Goal: Information Seeking & Learning: Learn about a topic

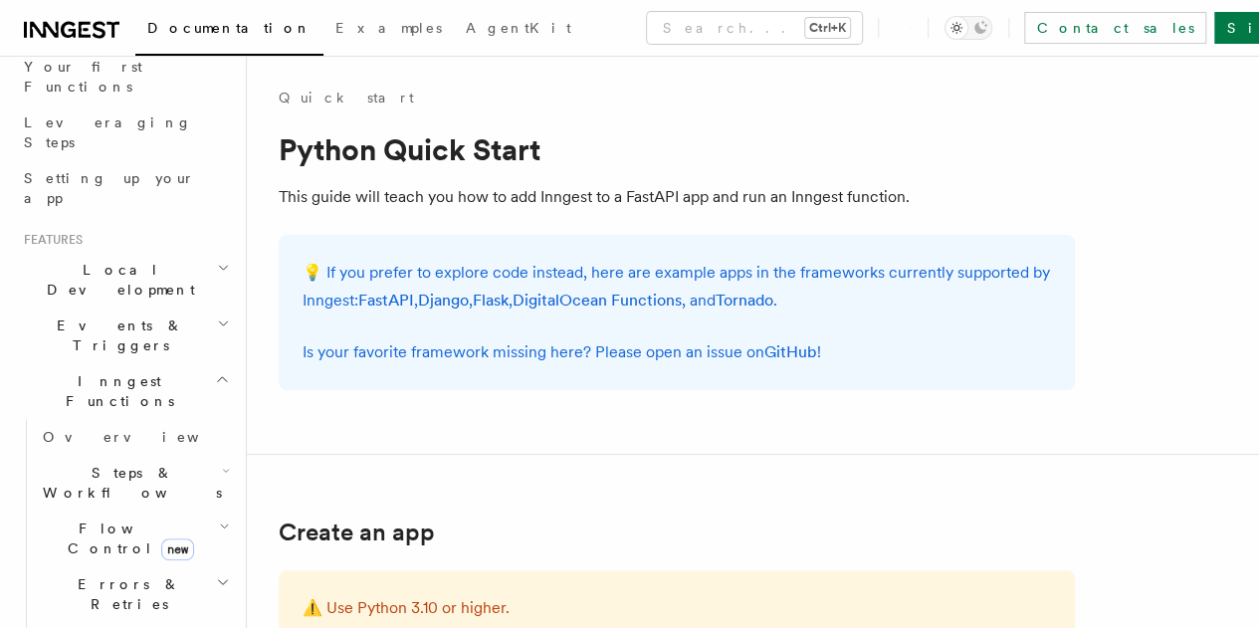
scroll to position [271, 0]
click at [192, 311] on h2 "Events & Triggers" at bounding box center [125, 339] width 218 height 56
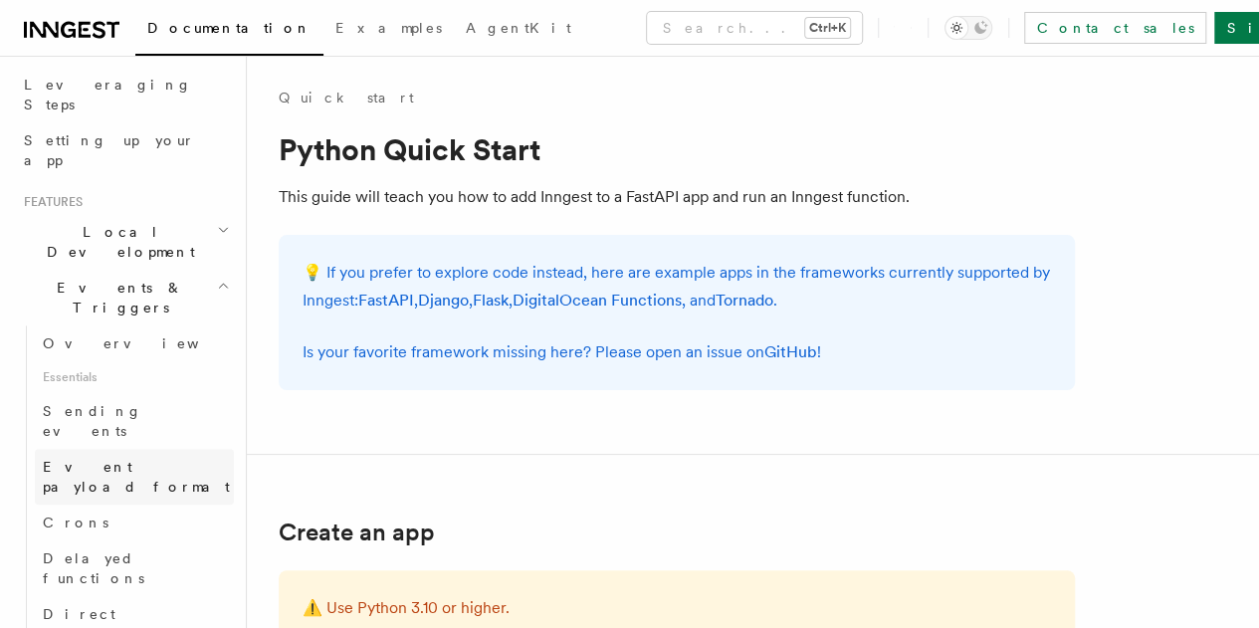
scroll to position [313, 0]
click at [155, 392] on link "Sending events" at bounding box center [134, 420] width 199 height 56
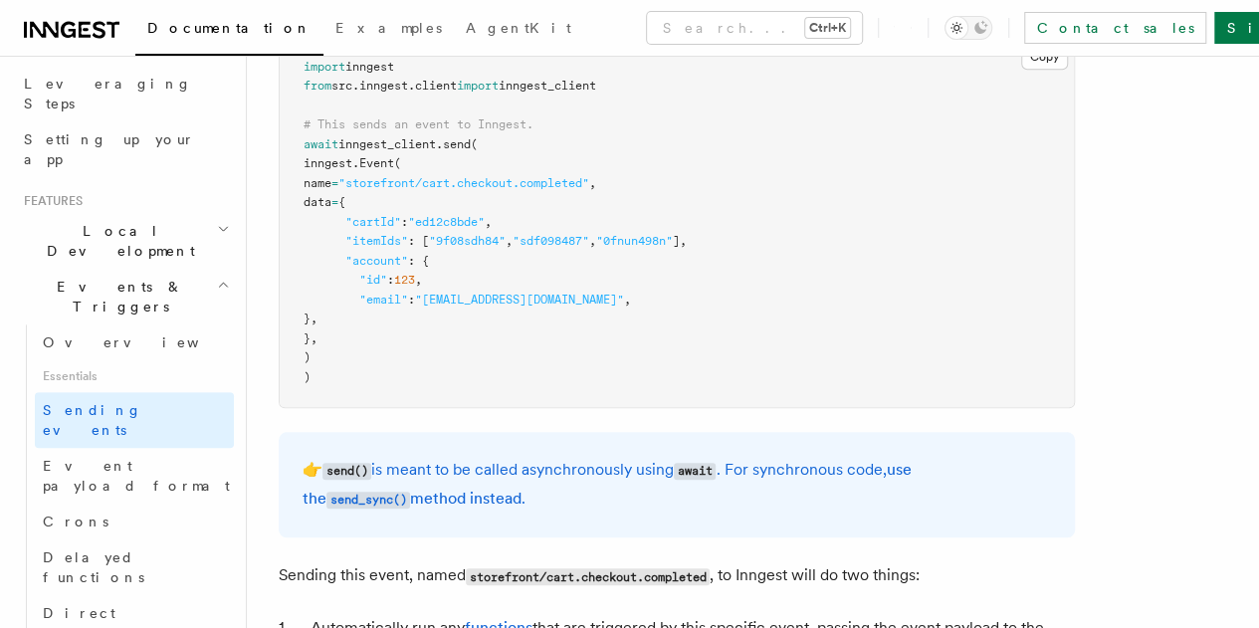
scroll to position [661, 0]
click at [139, 458] on span "Event payload format" at bounding box center [136, 476] width 187 height 36
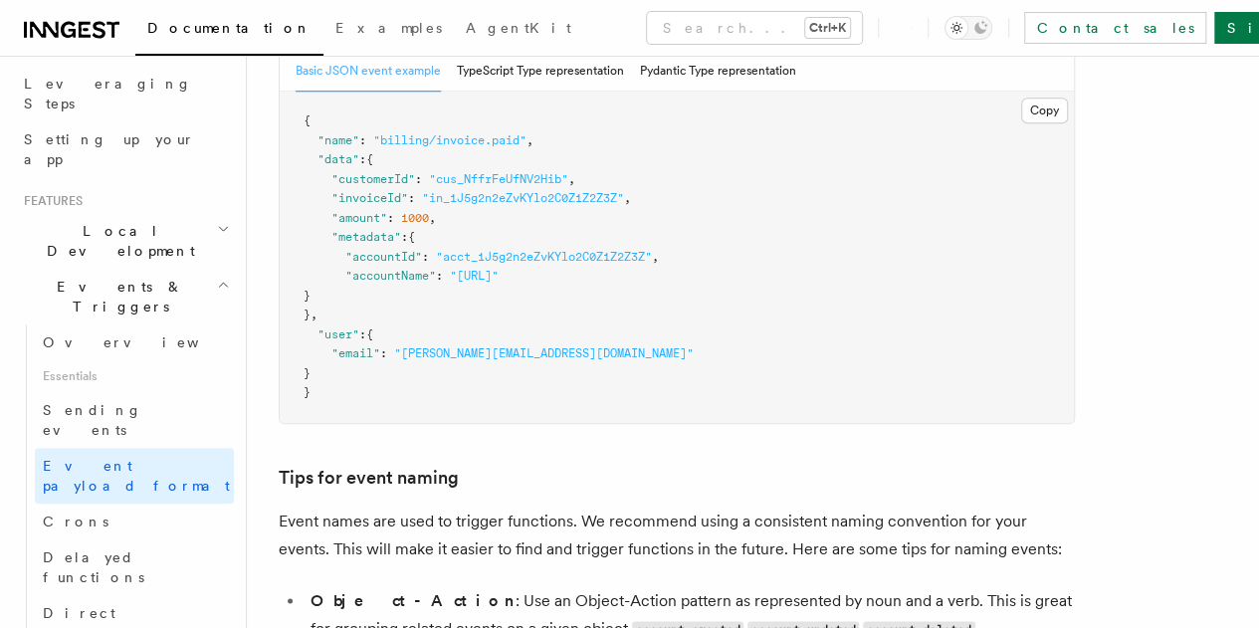
scroll to position [910, 0]
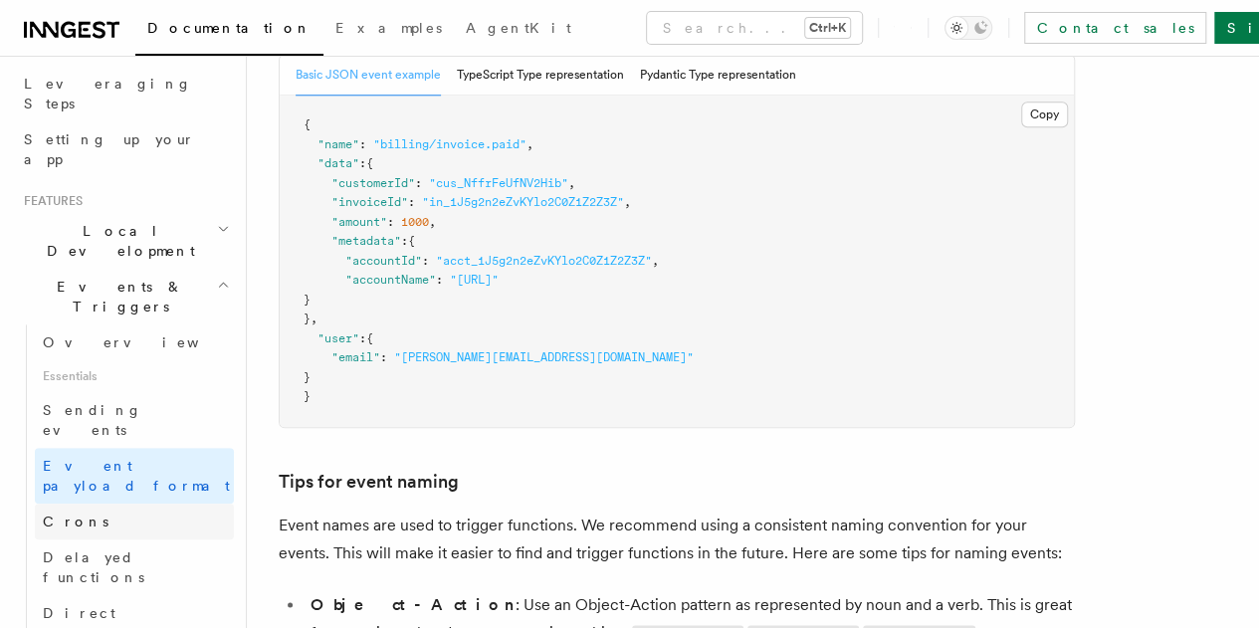
click at [111, 504] on link "Crons" at bounding box center [134, 522] width 199 height 36
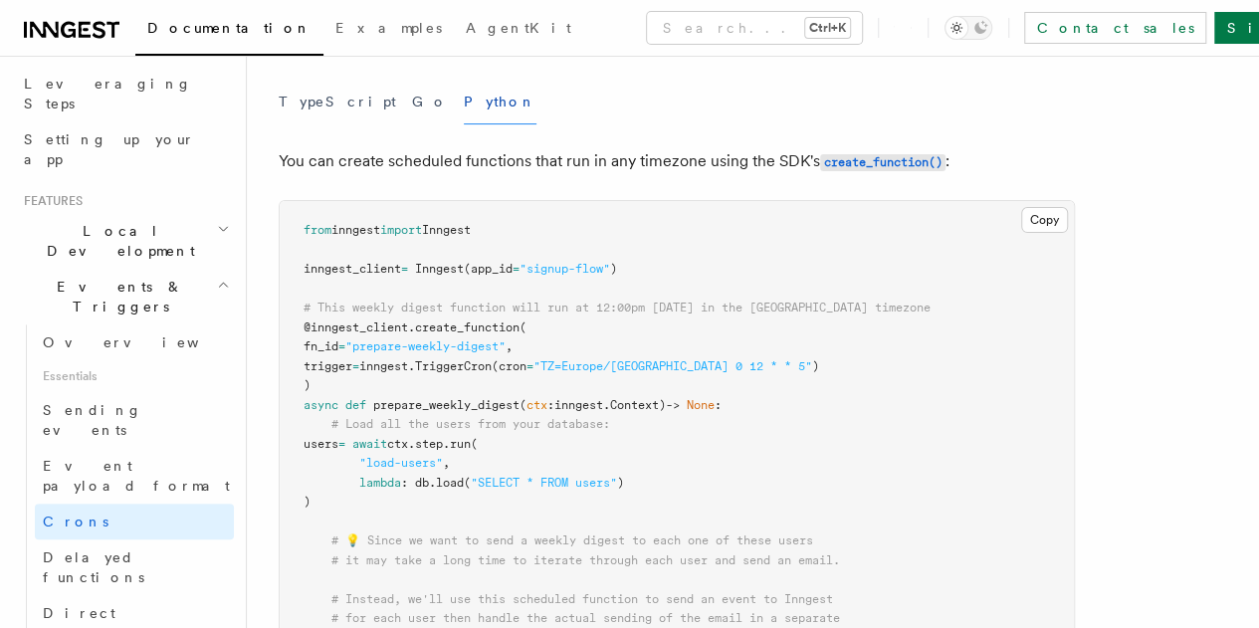
scroll to position [496, 0]
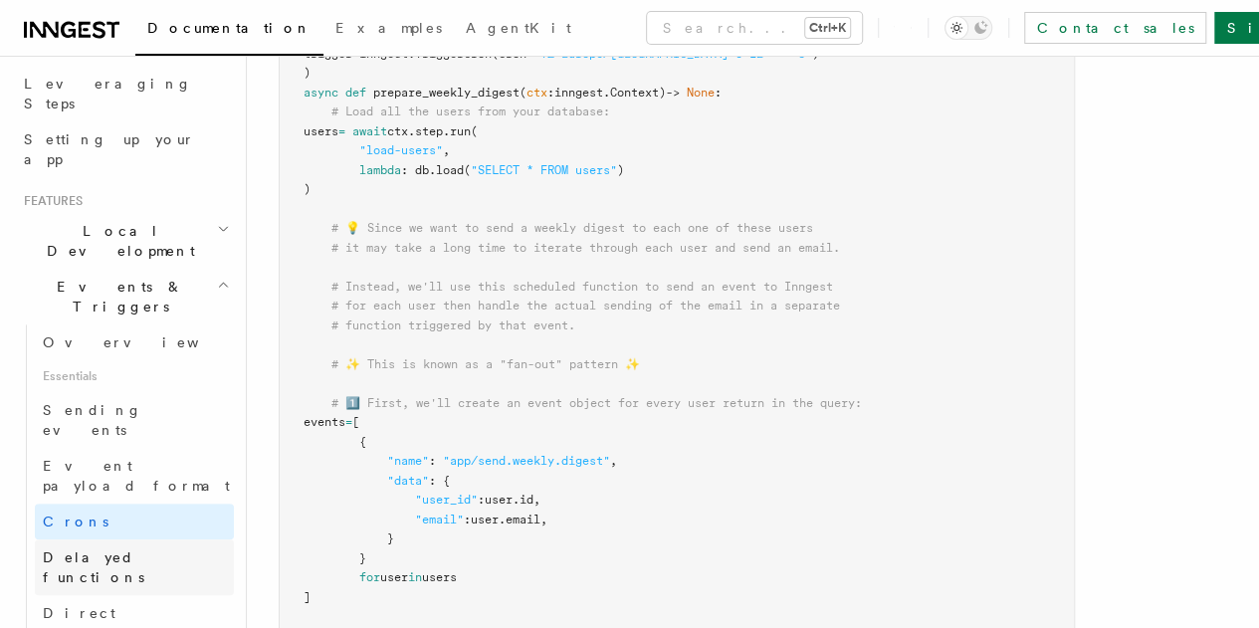
click at [157, 540] on link "Delayed functions" at bounding box center [134, 568] width 199 height 56
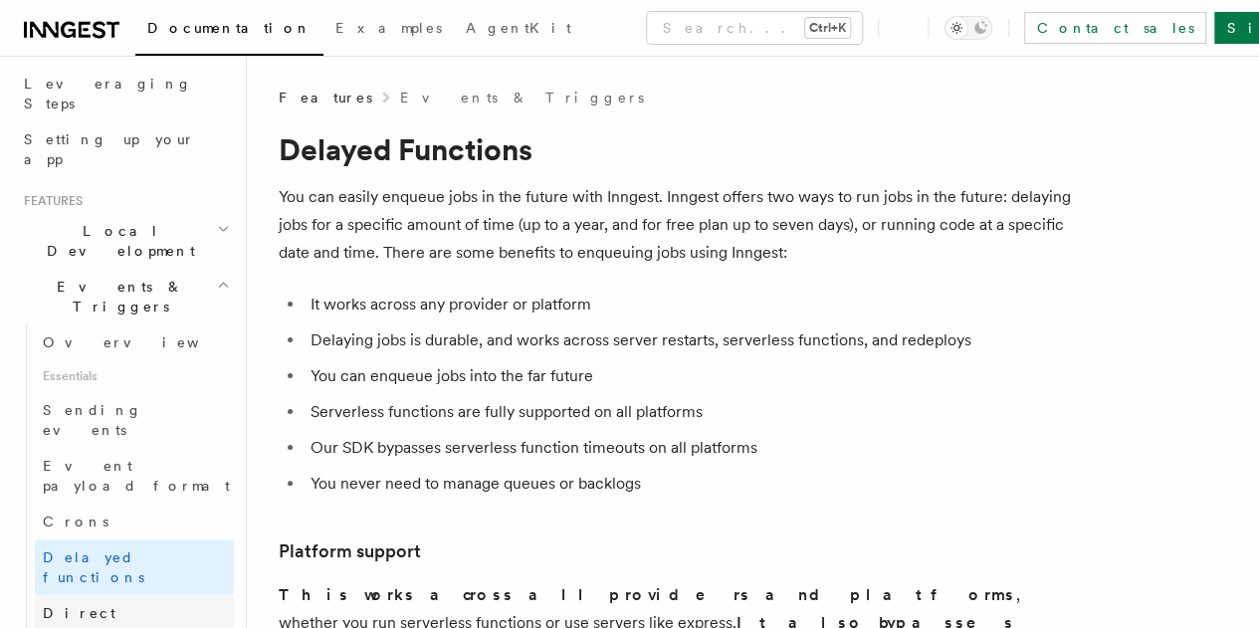
click at [88, 595] on link "Direct invocation" at bounding box center [134, 623] width 199 height 56
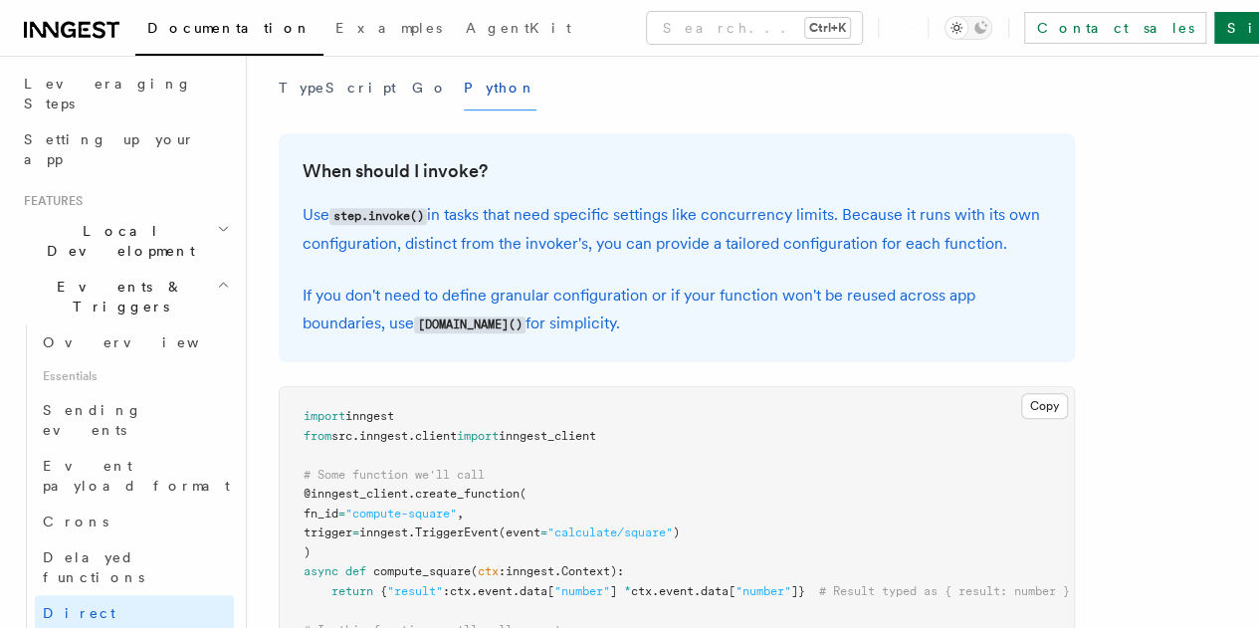
scroll to position [462, 0]
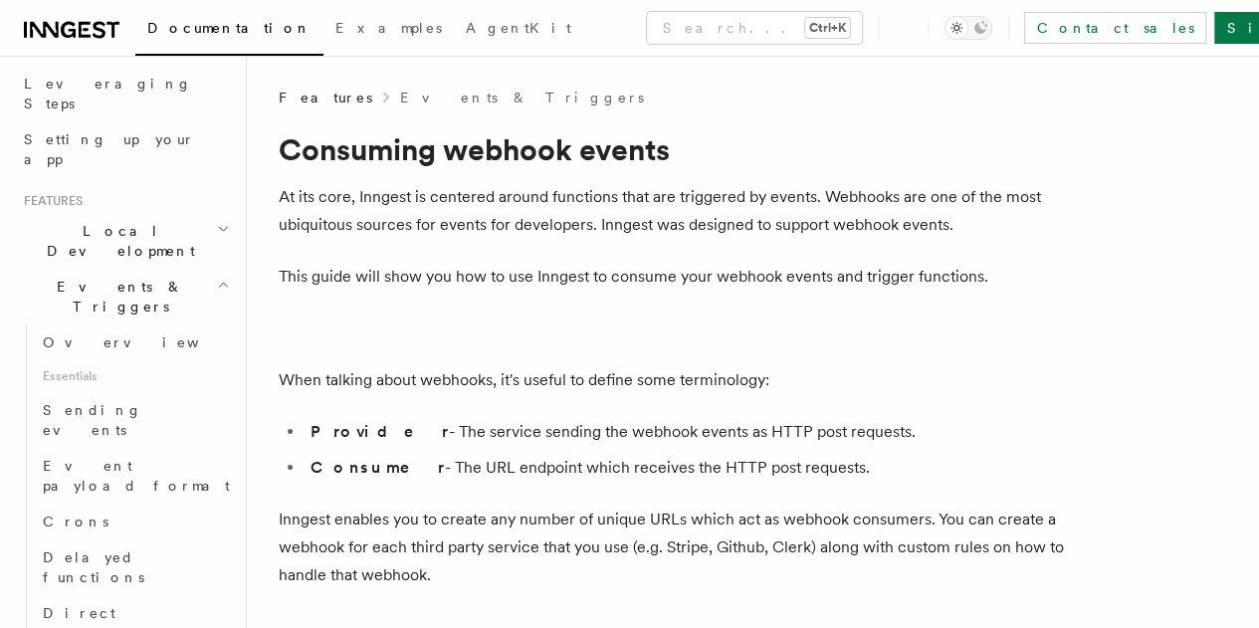
click at [295, 202] on p "At its core, Inngest is centered around functions that are triggered by events.…" at bounding box center [677, 211] width 797 height 56
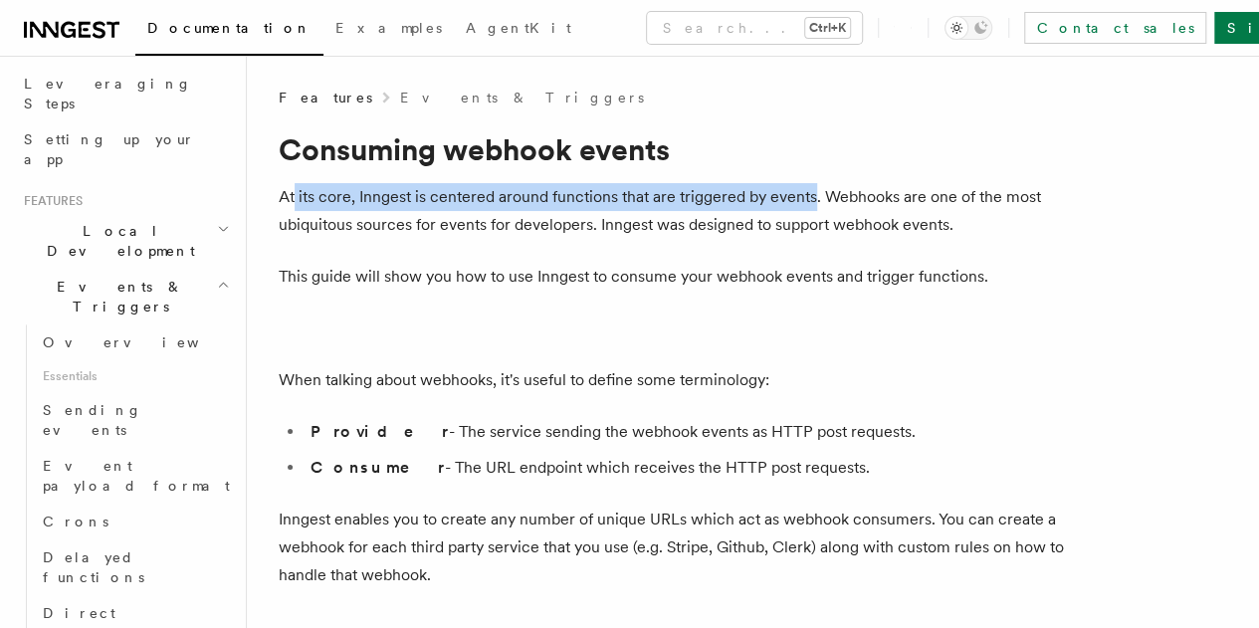
drag, startPoint x: 295, startPoint y: 202, endPoint x: 771, endPoint y: 185, distance: 476.2
click at [771, 185] on p "At its core, Inngest is centered around functions that are triggered by events.…" at bounding box center [677, 211] width 797 height 56
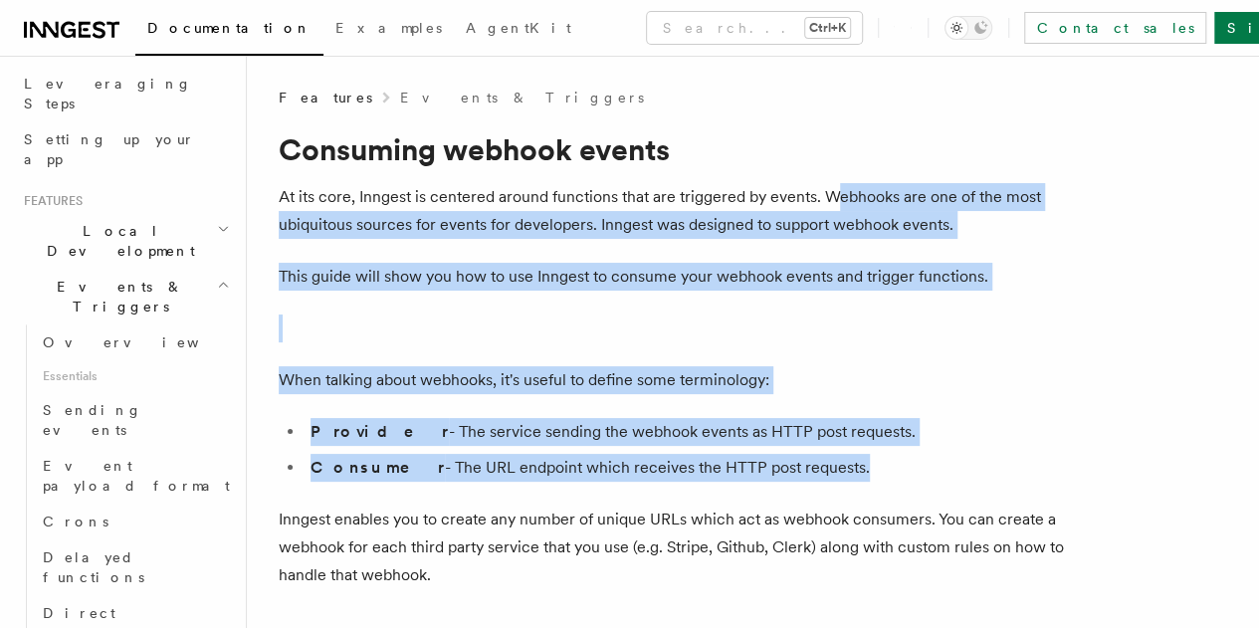
drag, startPoint x: 832, startPoint y: 202, endPoint x: 802, endPoint y: 473, distance: 272.5
click at [802, 473] on li "Consumer - The URL endpoint which receives the HTTP post requests." at bounding box center [690, 468] width 771 height 28
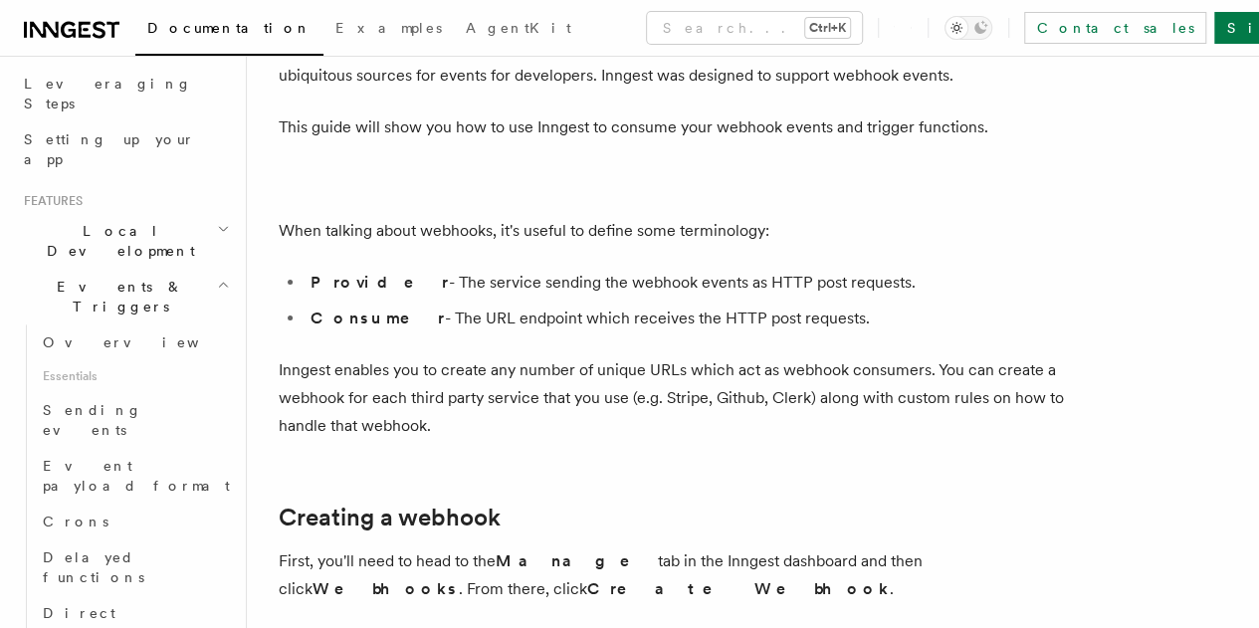
scroll to position [216, 0]
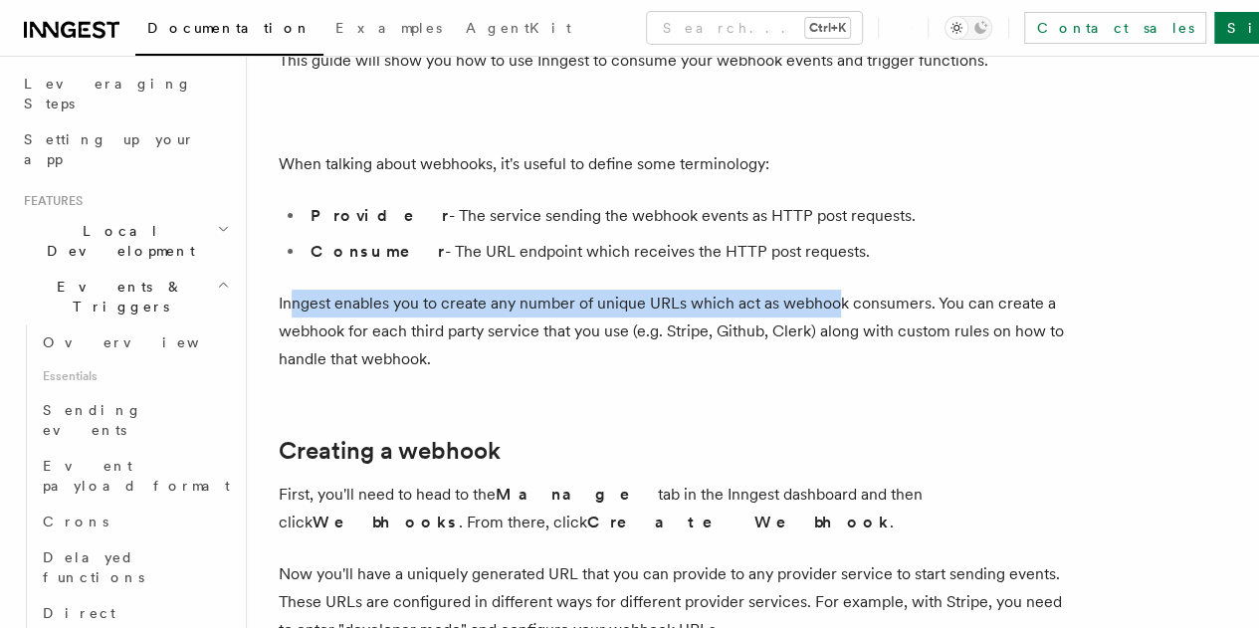
drag, startPoint x: 291, startPoint y: 293, endPoint x: 839, endPoint y: 314, distance: 549.0
click at [839, 314] on p "Inngest enables you to create any number of unique URLs which act as webhook co…" at bounding box center [677, 332] width 797 height 84
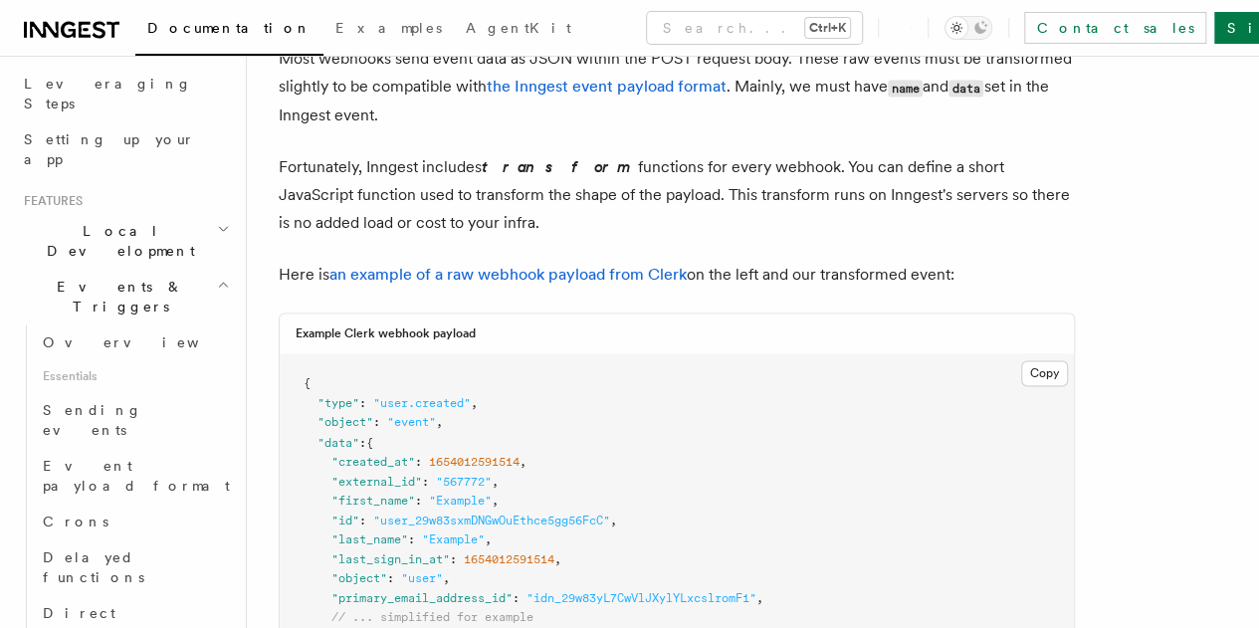
scroll to position [551, 0]
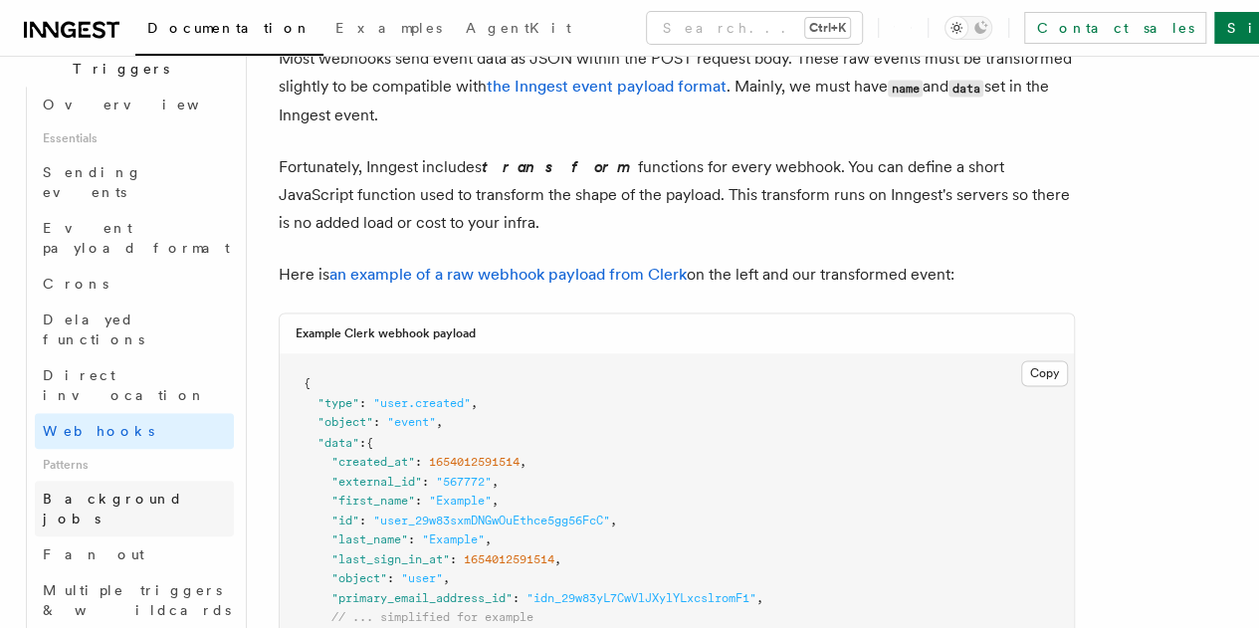
click at [127, 481] on link "Background jobs" at bounding box center [134, 509] width 199 height 56
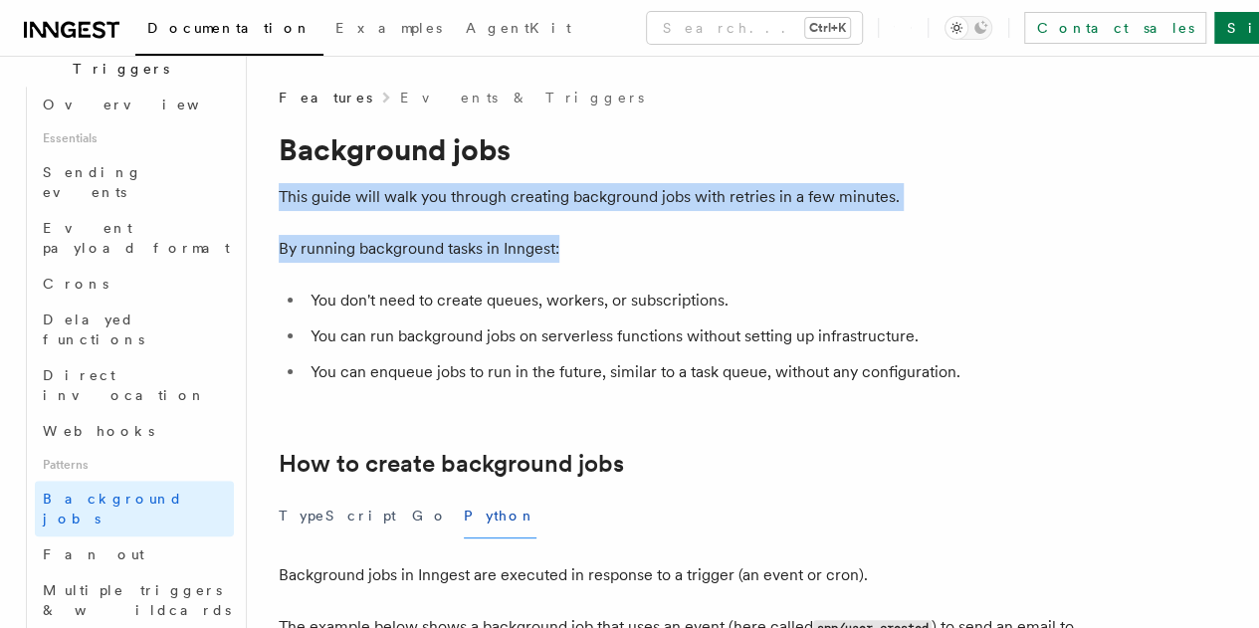
drag, startPoint x: 283, startPoint y: 193, endPoint x: 645, endPoint y: 240, distance: 365.4
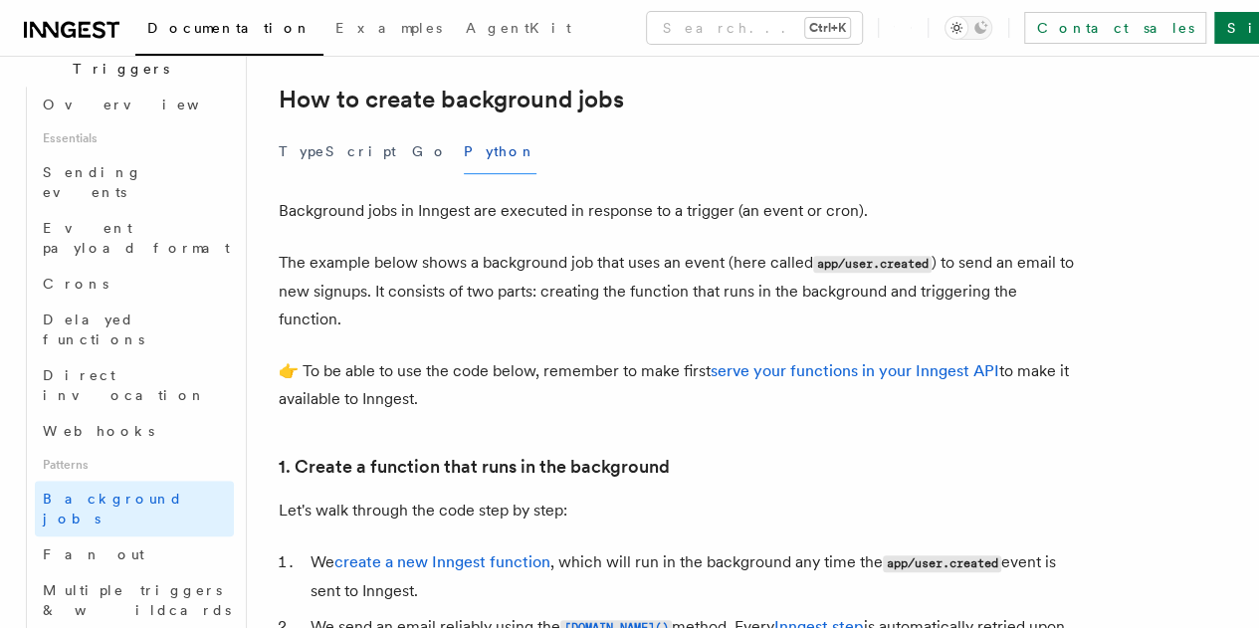
scroll to position [365, 0]
click at [133, 537] on link "Fan out" at bounding box center [134, 555] width 199 height 36
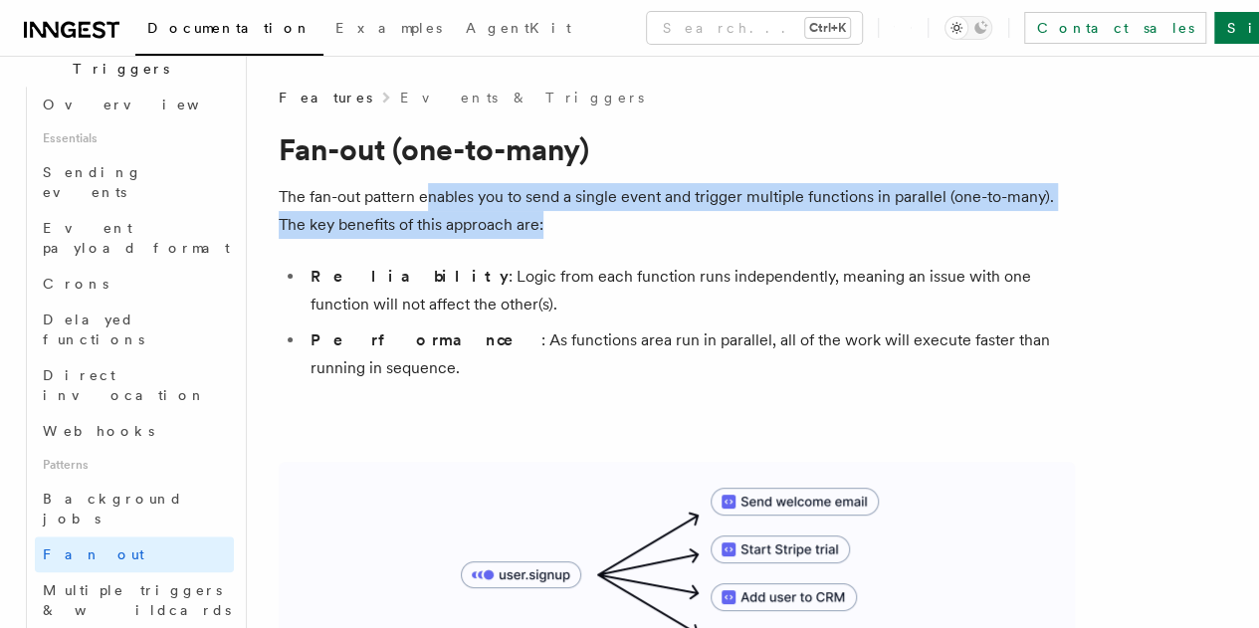
drag, startPoint x: 425, startPoint y: 196, endPoint x: 802, endPoint y: 214, distance: 377.8
click at [802, 214] on p "The fan-out pattern enables you to send a single event and trigger multiple fun…" at bounding box center [677, 211] width 797 height 56
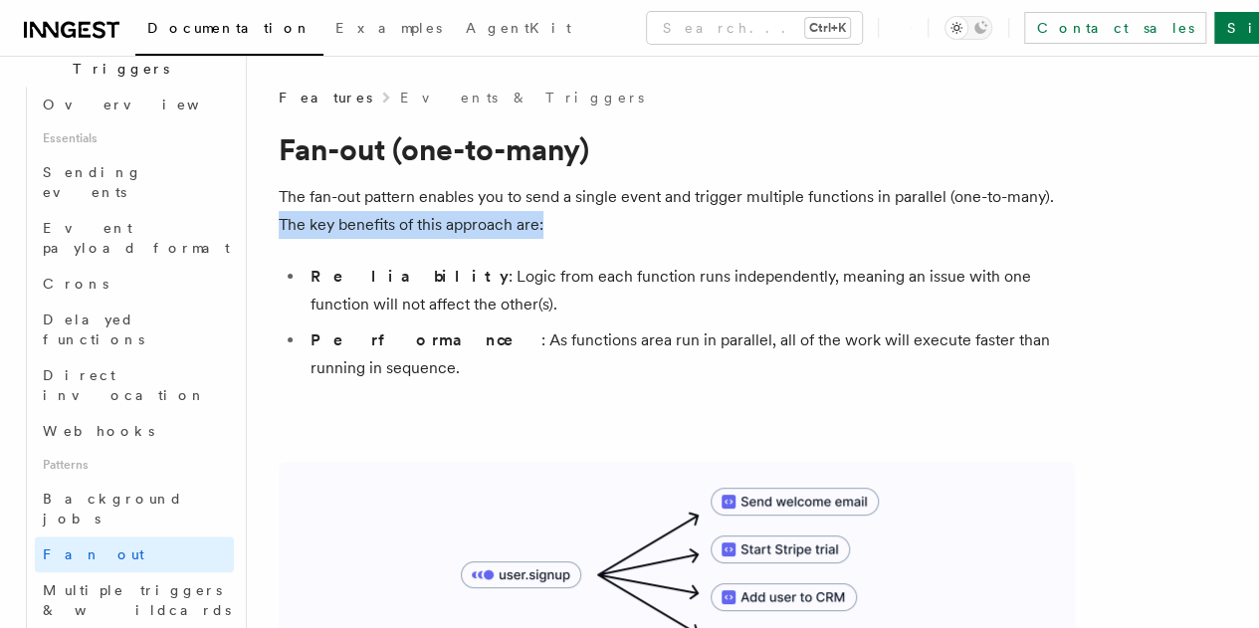
drag, startPoint x: 353, startPoint y: 220, endPoint x: 647, endPoint y: 225, distance: 293.8
click at [647, 225] on p "The fan-out pattern enables you to send a single event and trigger multiple fun…" at bounding box center [677, 211] width 797 height 56
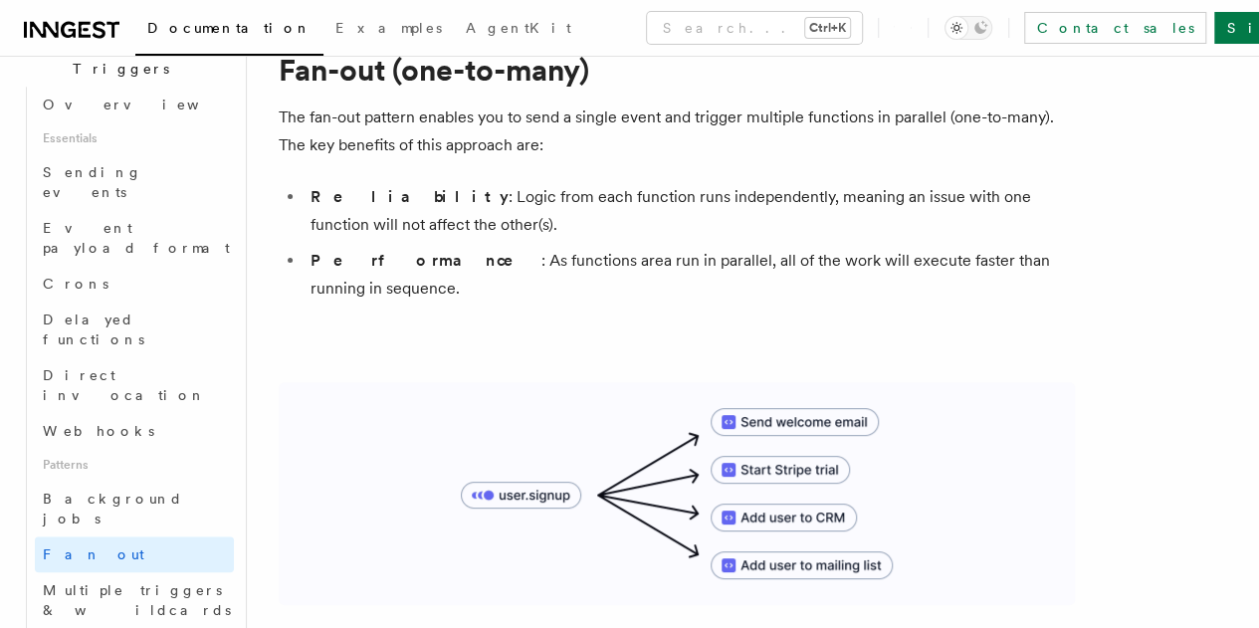
scroll to position [46, 0]
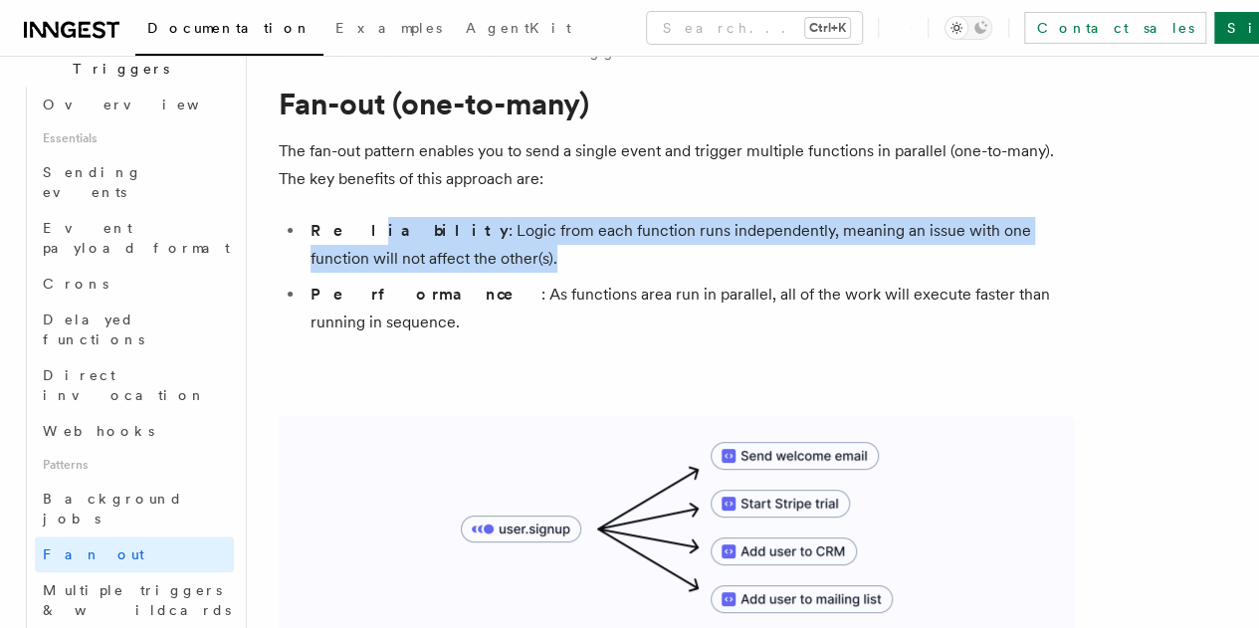
drag, startPoint x: 333, startPoint y: 236, endPoint x: 476, endPoint y: 254, distance: 144.5
click at [476, 254] on li "Reliability : Logic from each function runs independently, meaning an issue wit…" at bounding box center [690, 245] width 771 height 56
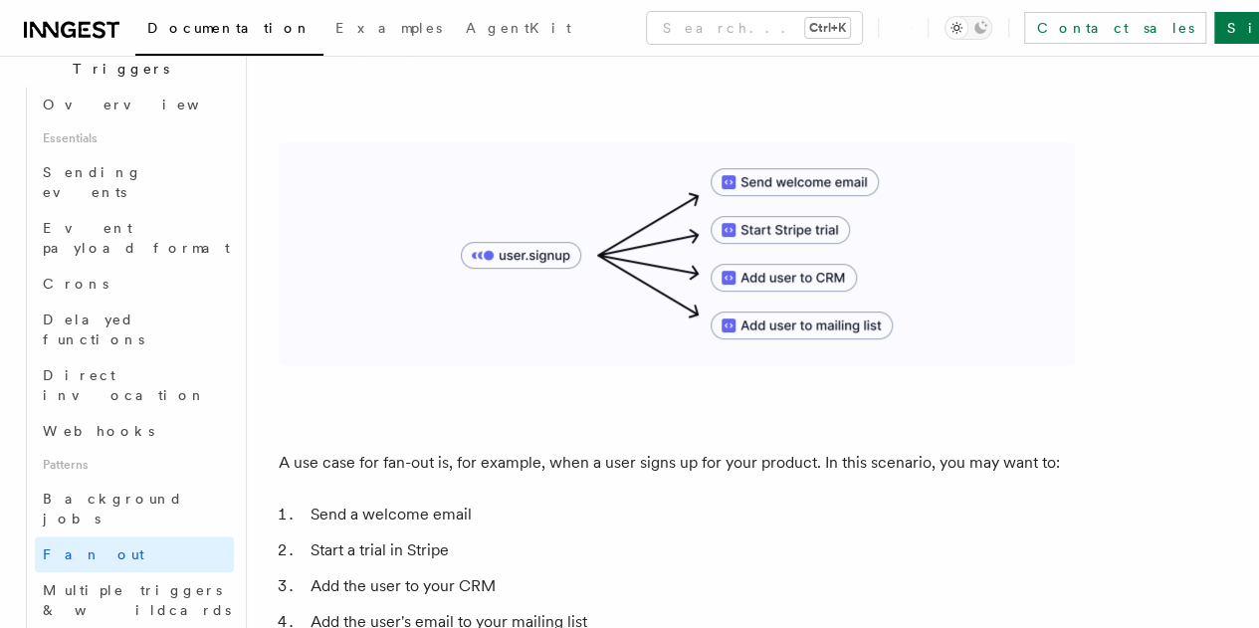
scroll to position [515, 0]
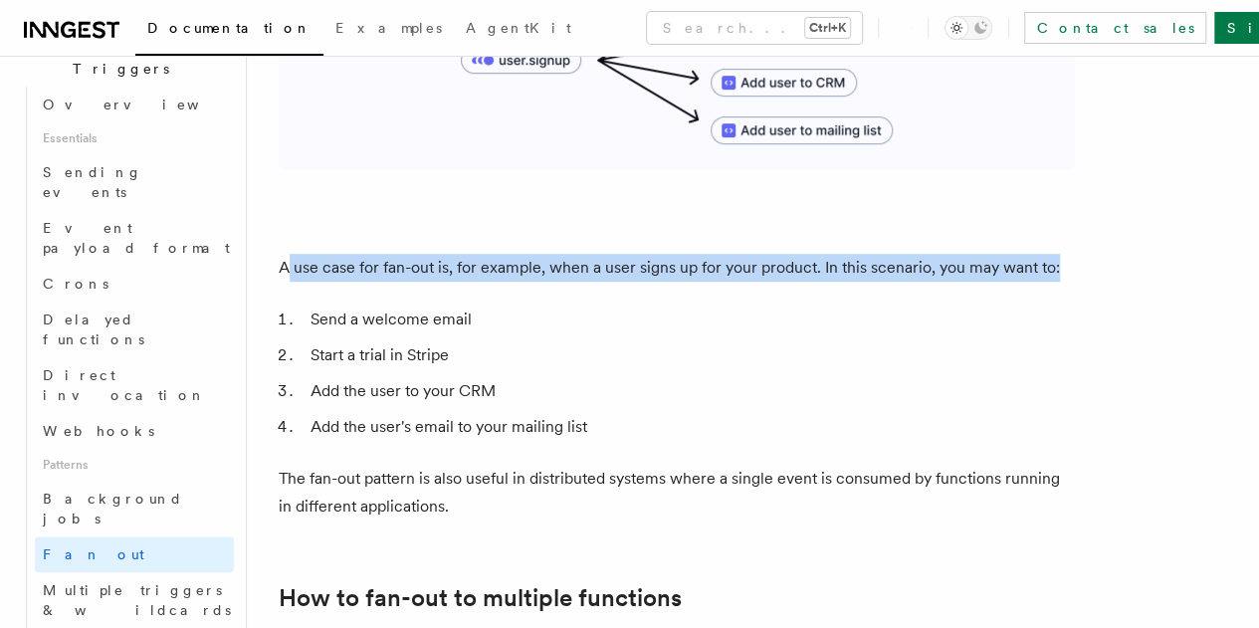
drag, startPoint x: 286, startPoint y: 250, endPoint x: 346, endPoint y: 290, distance: 72.6
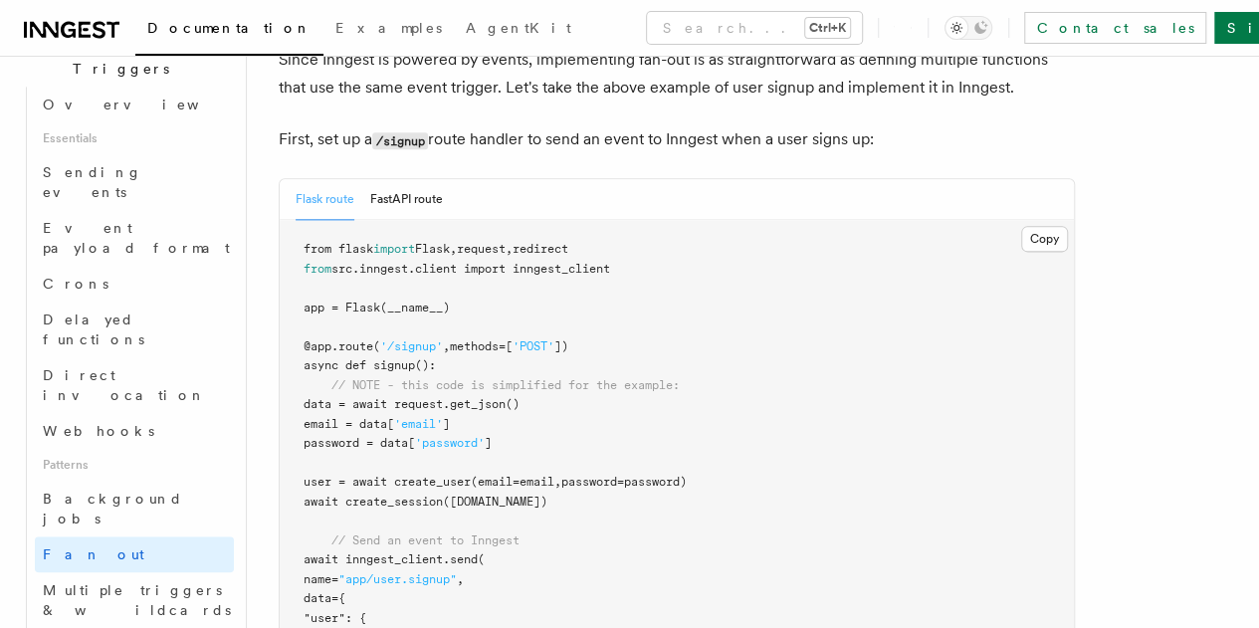
scroll to position [1294, 0]
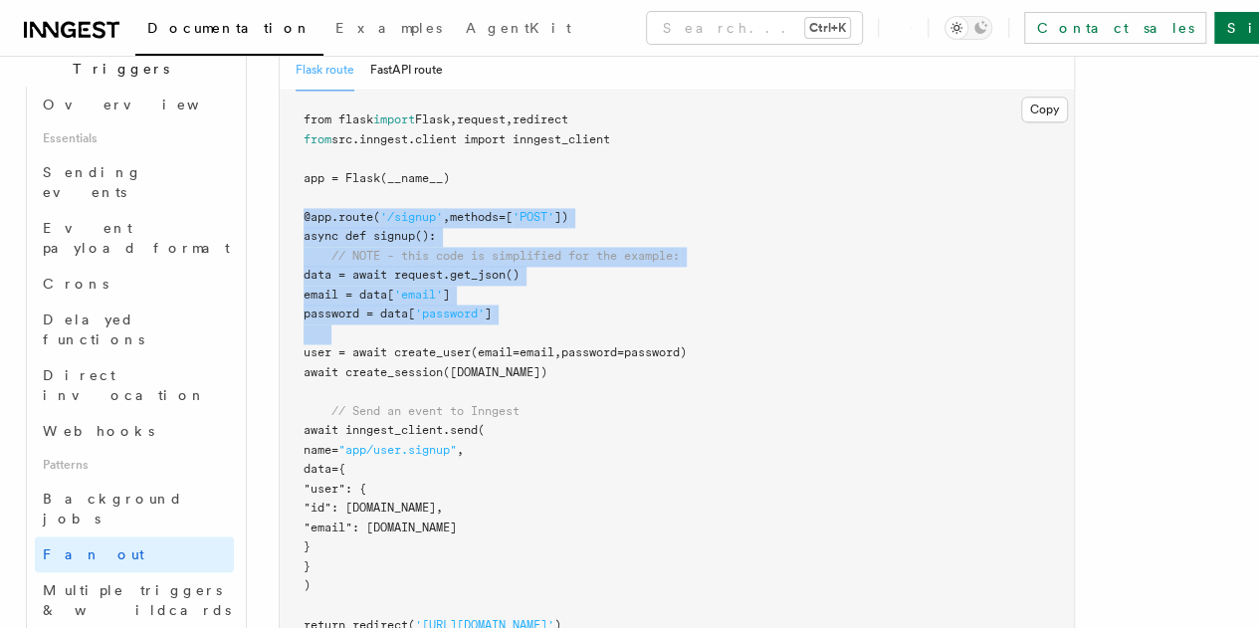
drag, startPoint x: 305, startPoint y: 258, endPoint x: 445, endPoint y: 375, distance: 183.1
click at [445, 375] on pre "from flask import Flask , request , redirect from src.inngest.client import inn…" at bounding box center [677, 373] width 795 height 565
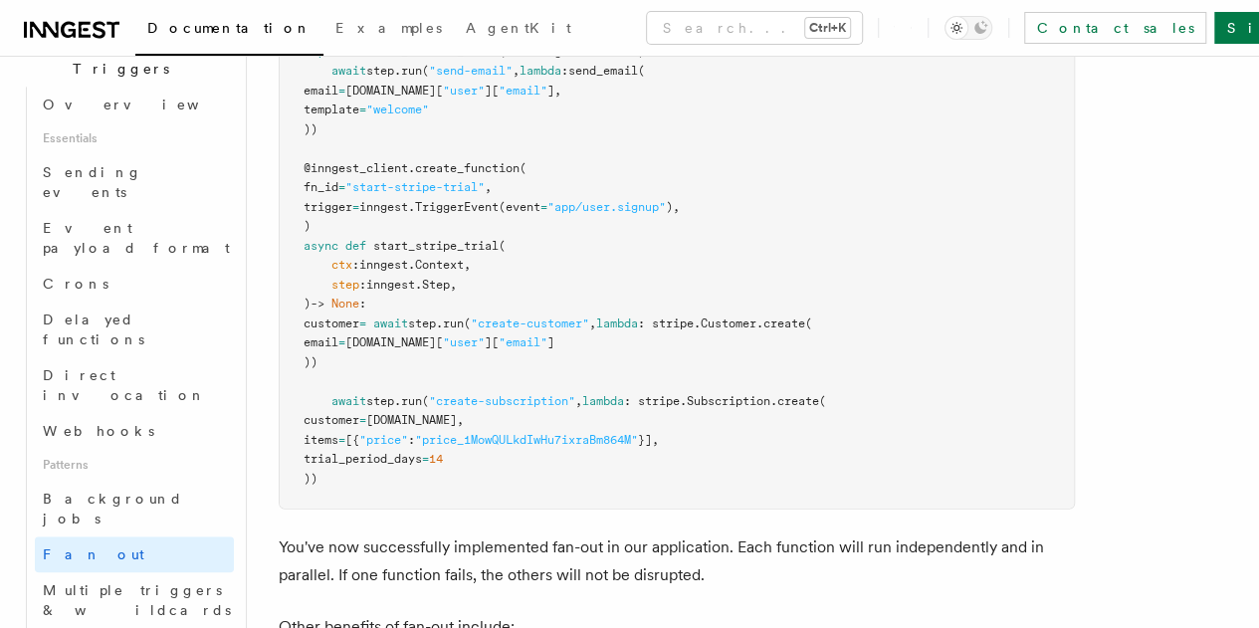
scroll to position [2205, 0]
click at [398, 252] on span "start_stripe_trial" at bounding box center [435, 245] width 125 height 14
click at [422, 291] on span "." at bounding box center [418, 284] width 7 height 14
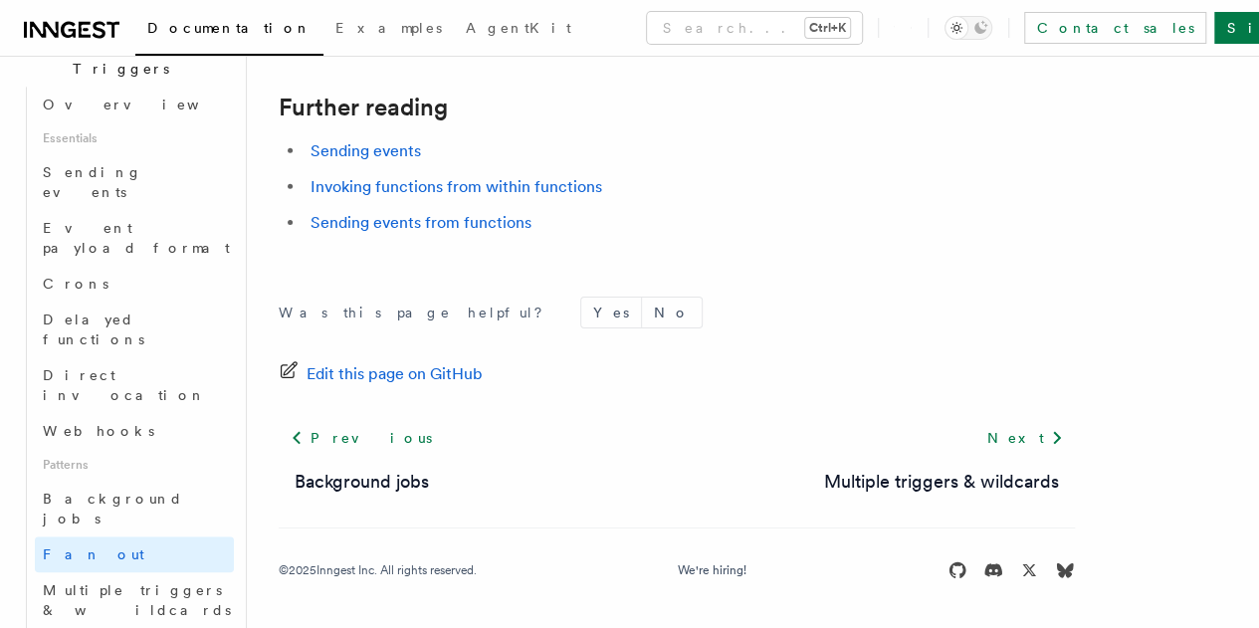
scroll to position [3152, 0]
click at [149, 580] on span "Multiple triggers & wildcards" at bounding box center [138, 600] width 191 height 40
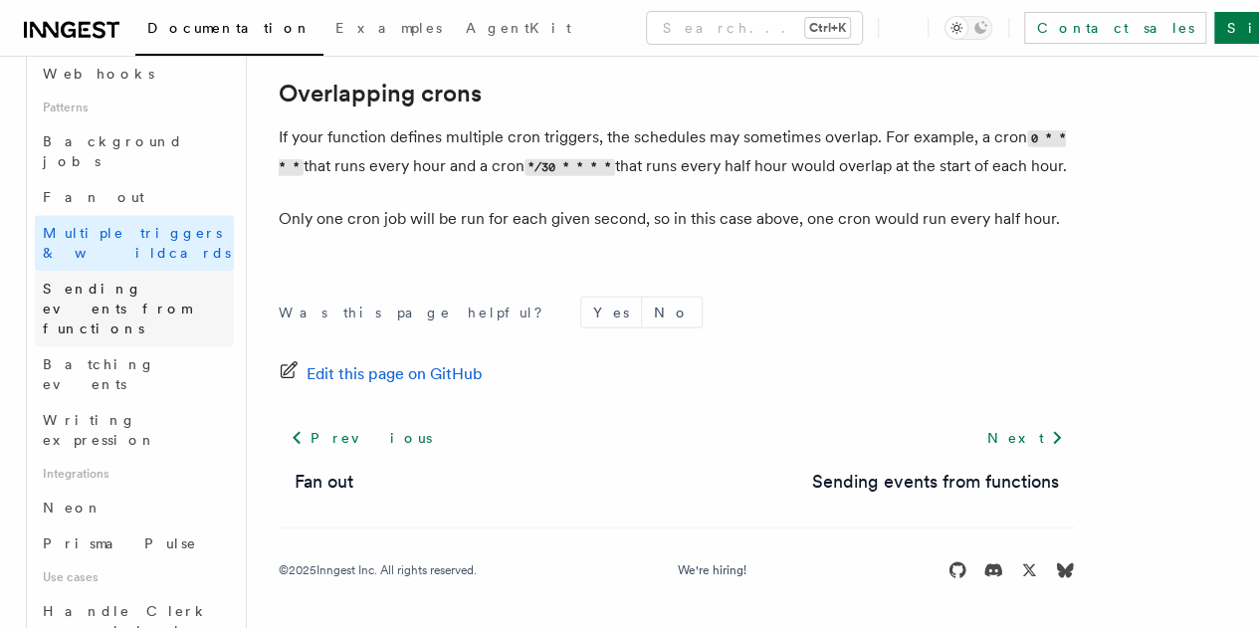
scroll to position [907, 0]
click at [145, 491] on link "Neon" at bounding box center [134, 509] width 199 height 36
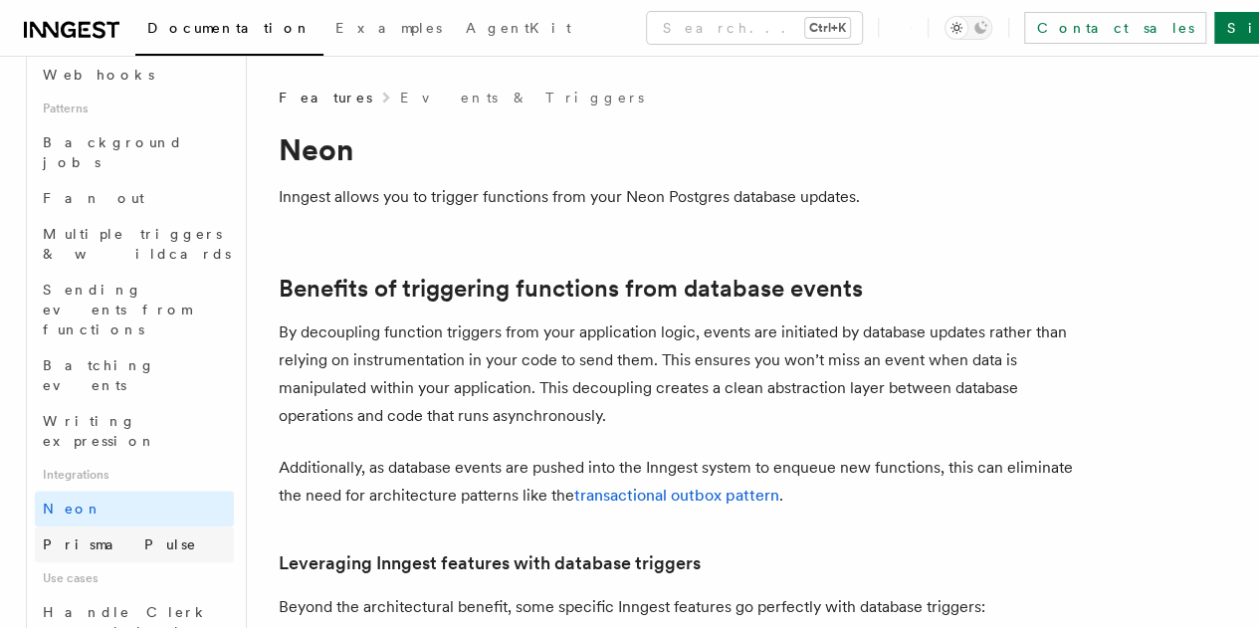
click at [142, 527] on link "Prisma Pulse" at bounding box center [134, 545] width 199 height 36
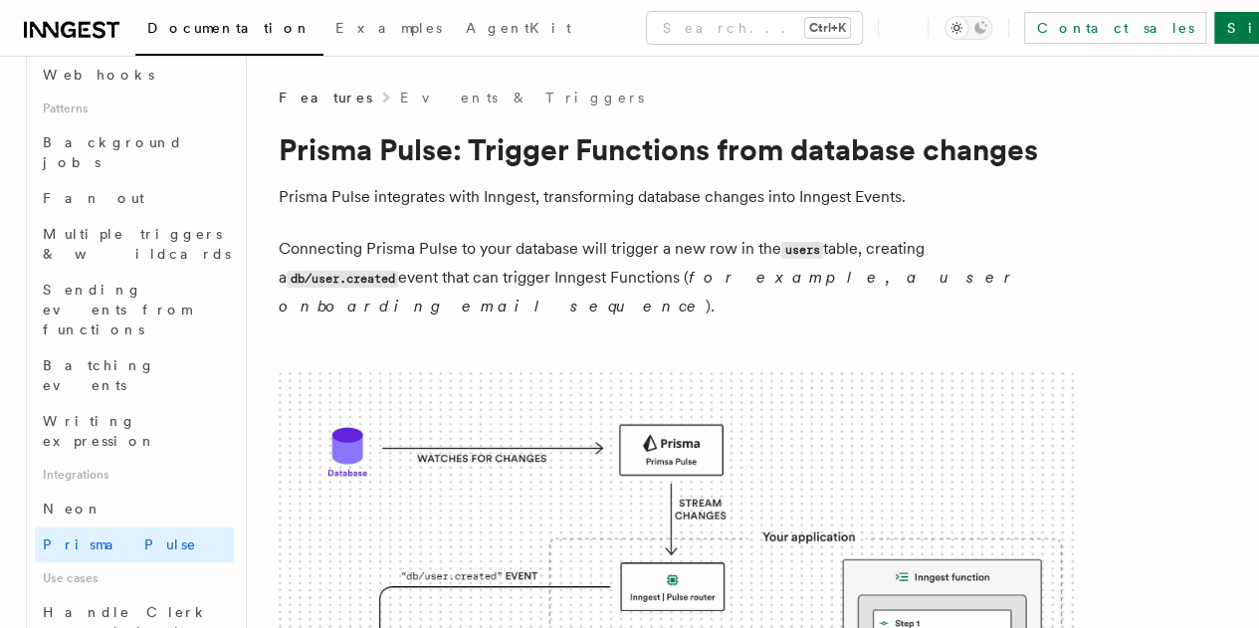
scroll to position [1091, 0]
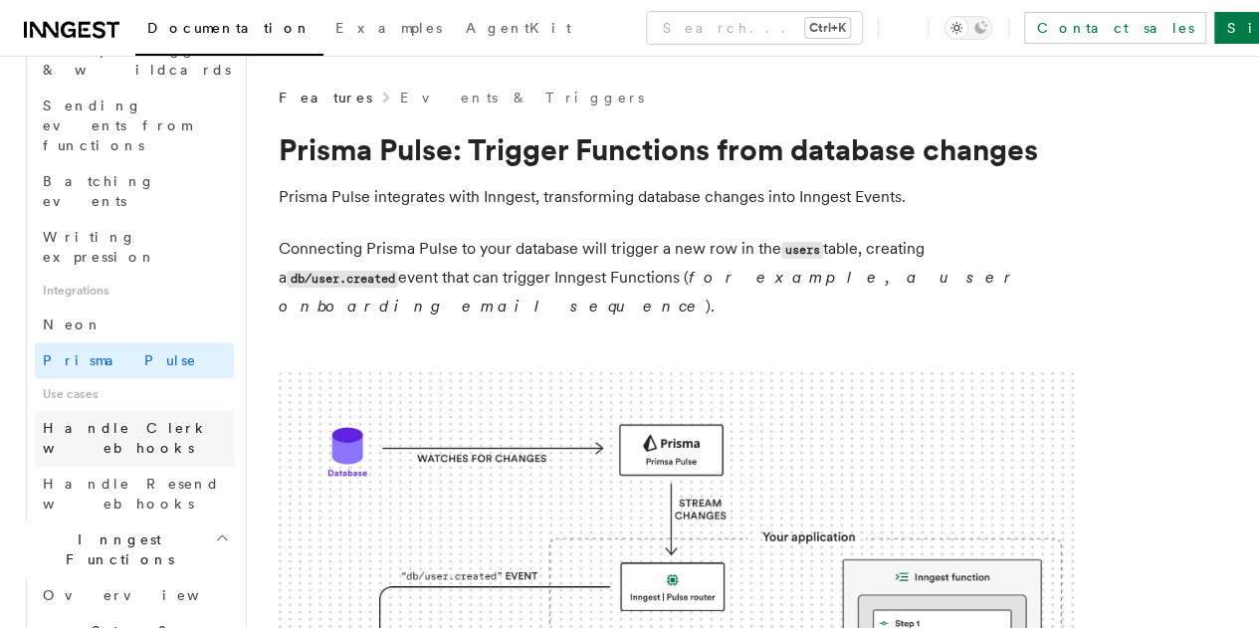
click at [135, 410] on link "Handle Clerk webhooks" at bounding box center [134, 438] width 199 height 56
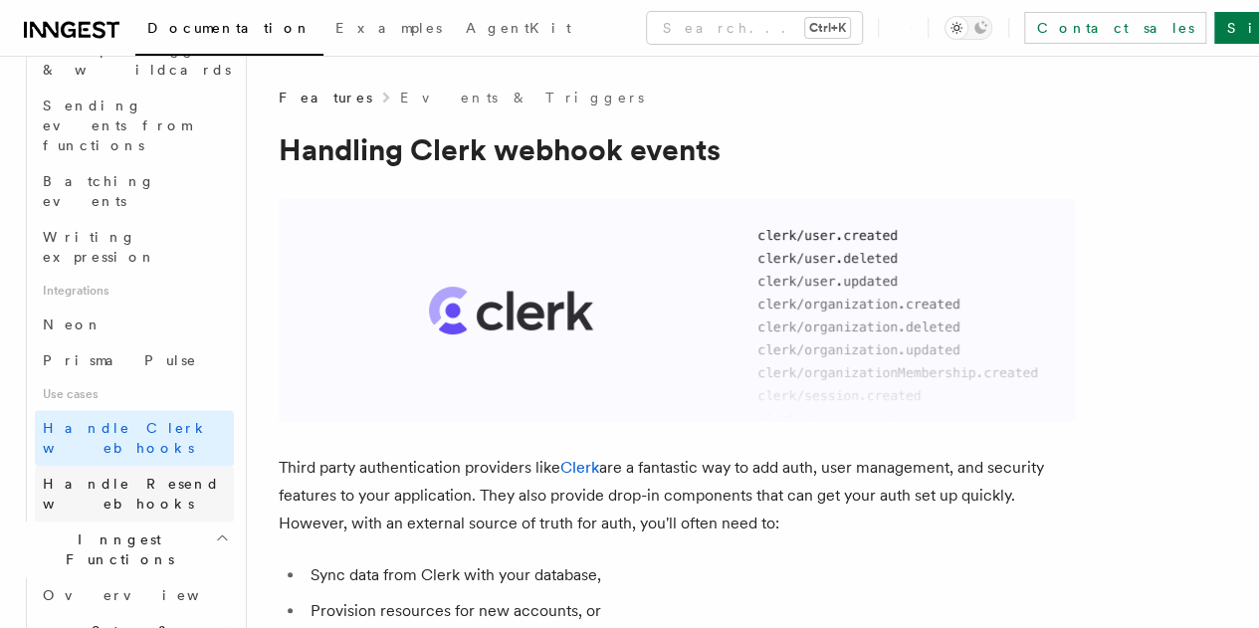
click at [135, 476] on span "Handle Resend webhooks" at bounding box center [131, 494] width 177 height 36
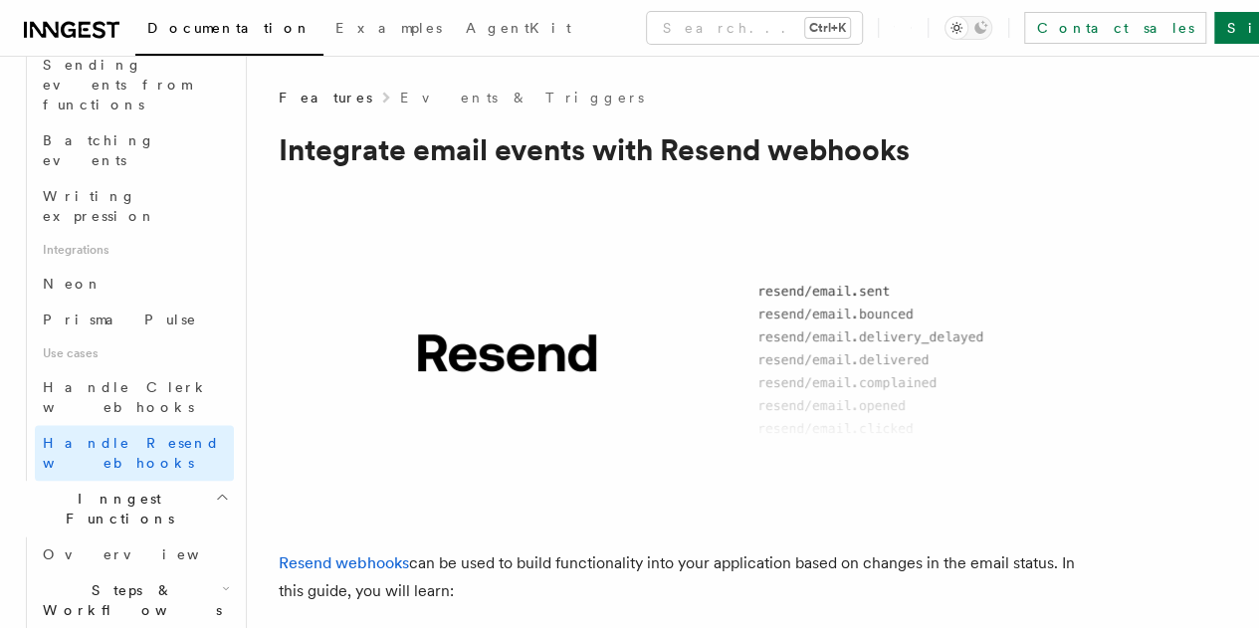
scroll to position [1138, 0]
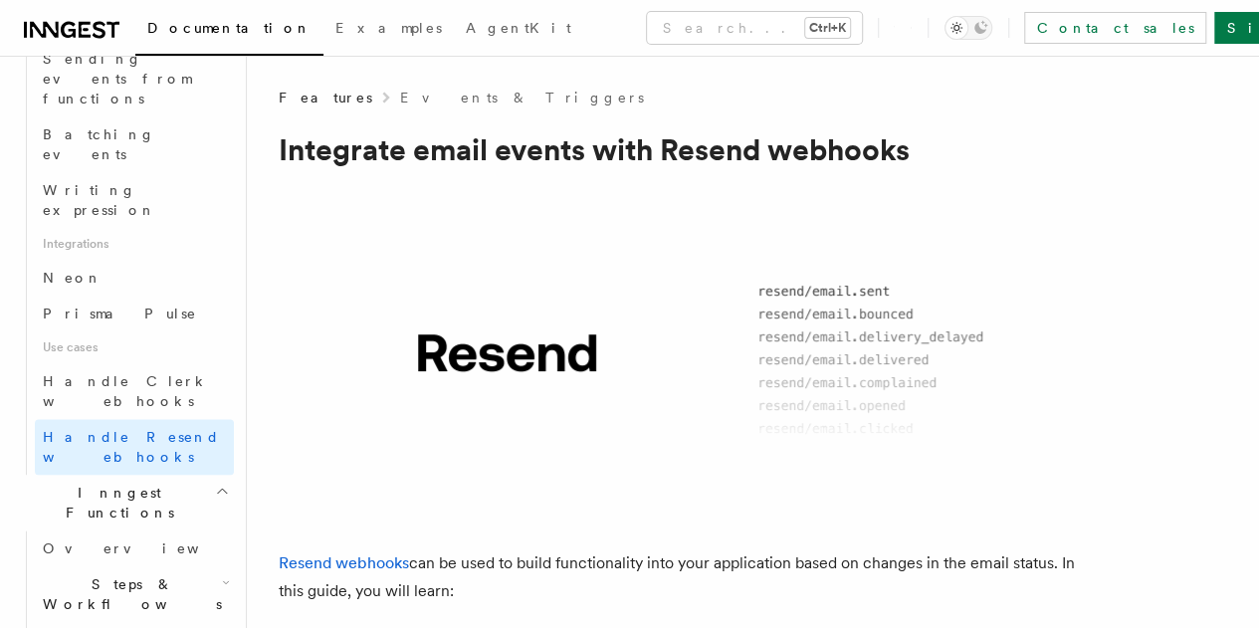
click at [219, 627] on icon "button" at bounding box center [224, 638] width 11 height 16
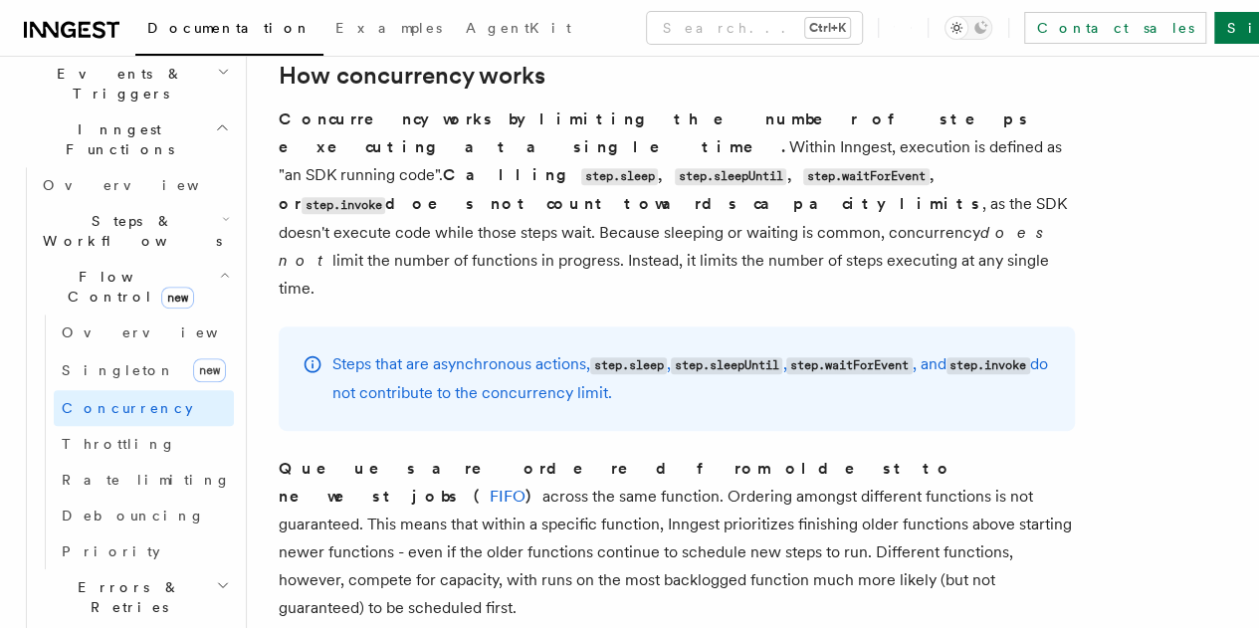
scroll to position [530, 0]
click at [214, 627] on icon "button" at bounding box center [222, 637] width 16 height 16
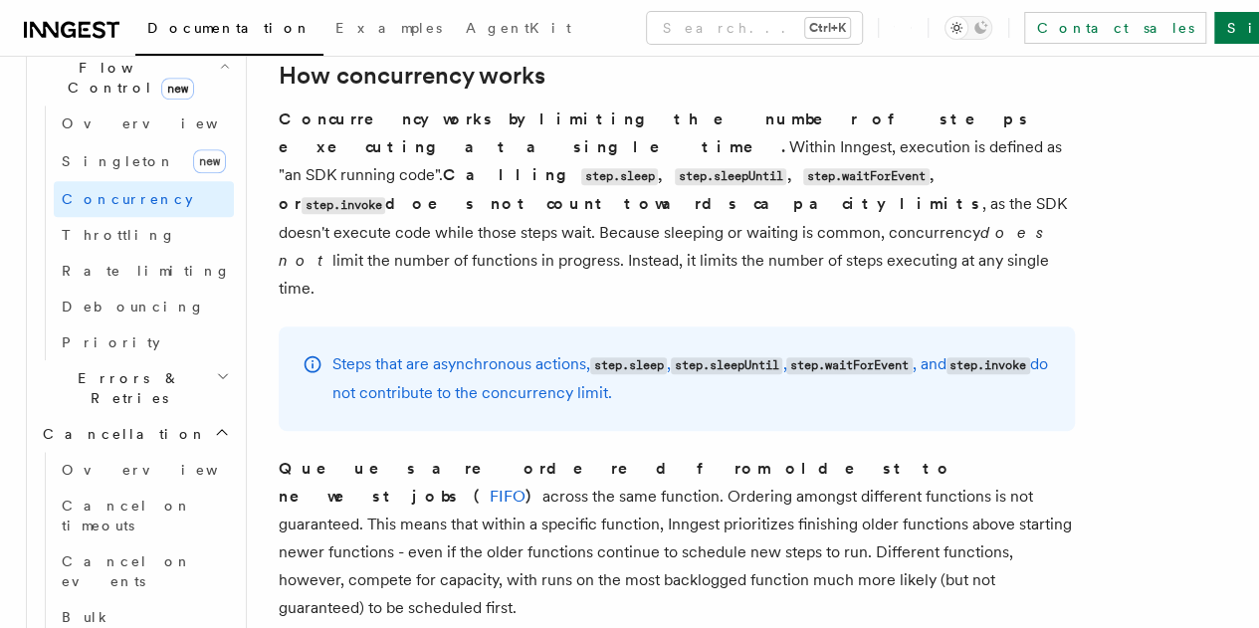
scroll to position [733, 0]
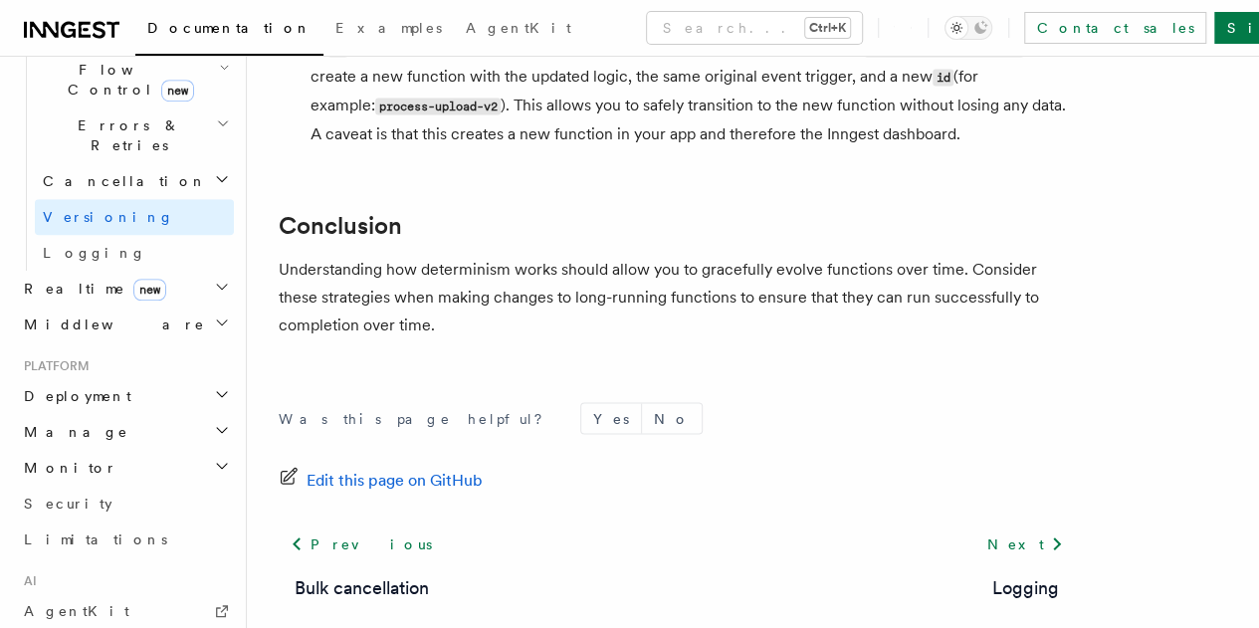
scroll to position [1964, 0]
